Goal: Information Seeking & Learning: Learn about a topic

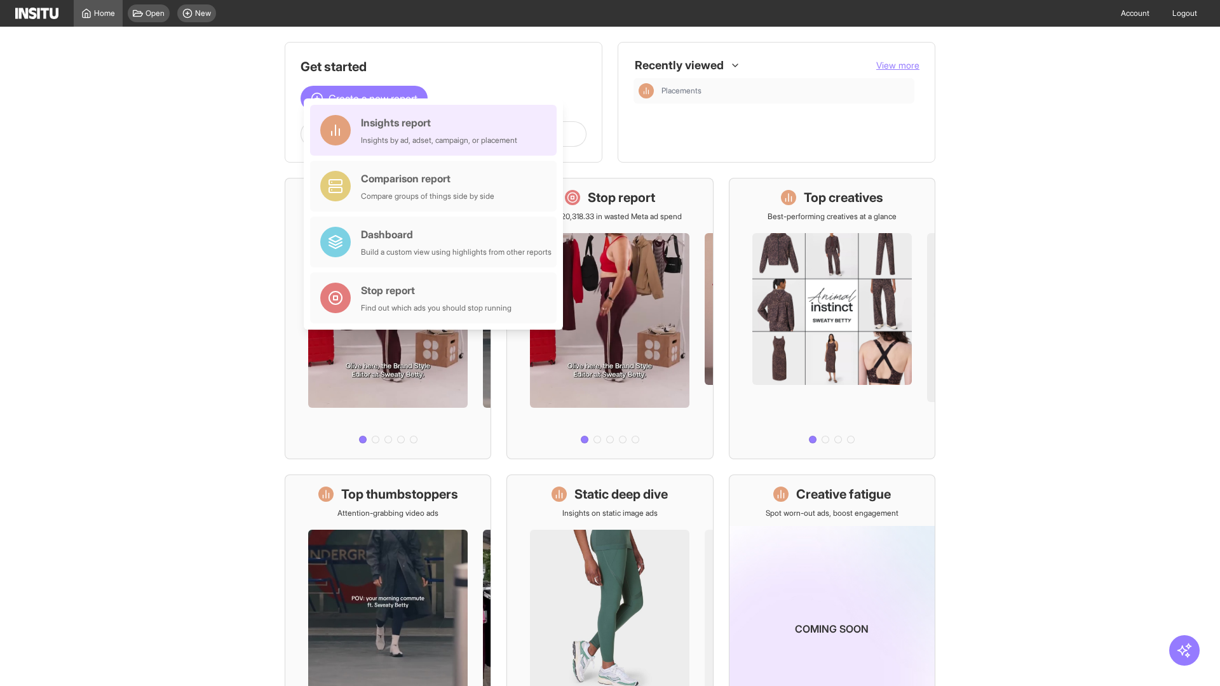
click at [437, 130] on div "Insights report Insights by ad, adset, campaign, or placement" at bounding box center [439, 130] width 156 height 31
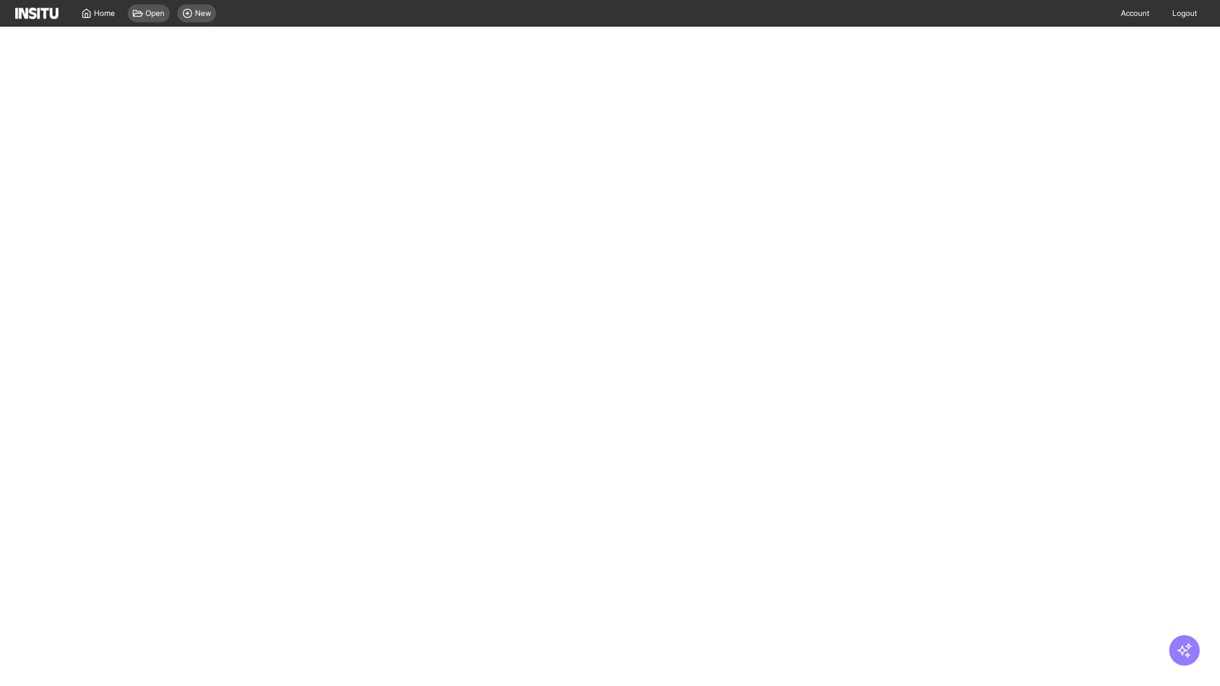
select select "**"
